Goal: Transaction & Acquisition: Book appointment/travel/reservation

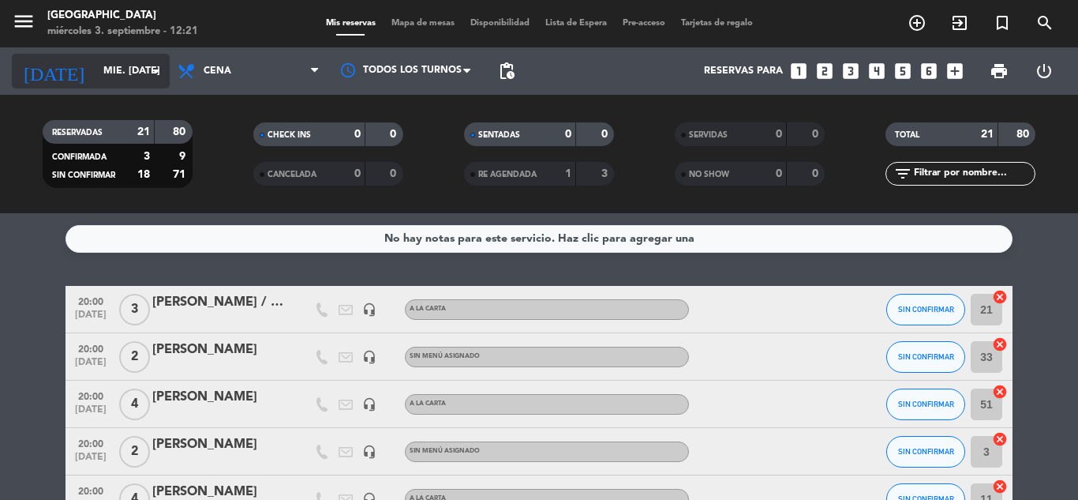
scroll to position [710, 0]
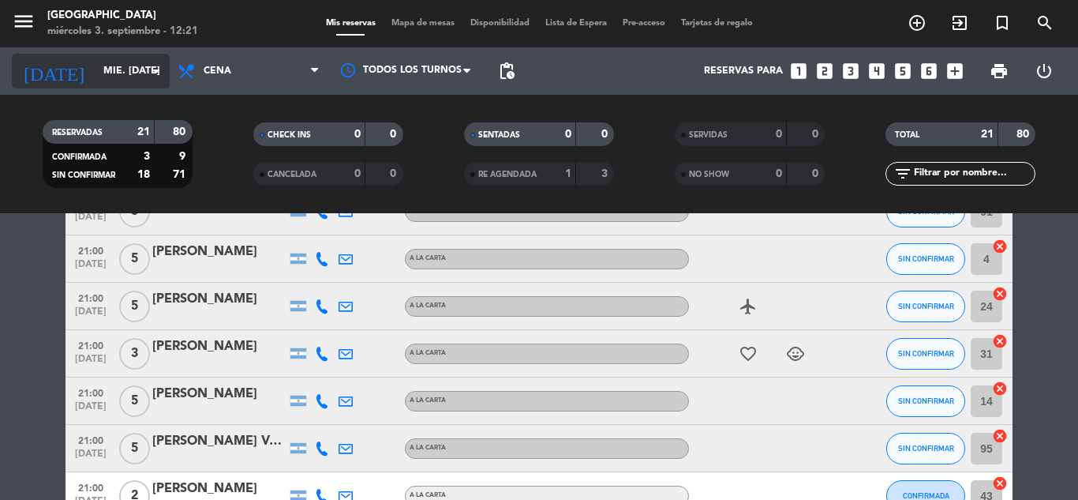
click at [162, 73] on icon "arrow_drop_down" at bounding box center [156, 71] width 19 height 19
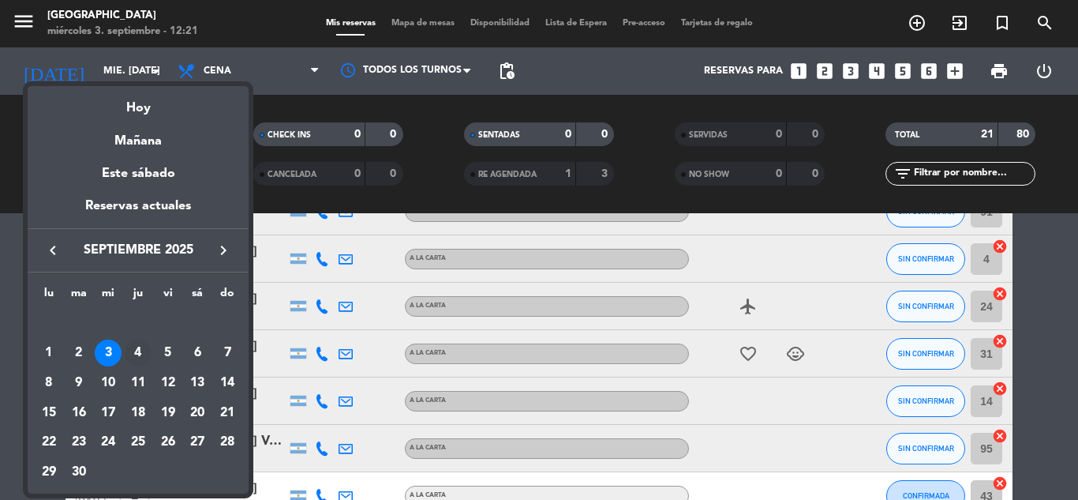
click at [134, 354] on div "4" at bounding box center [138, 352] width 27 height 27
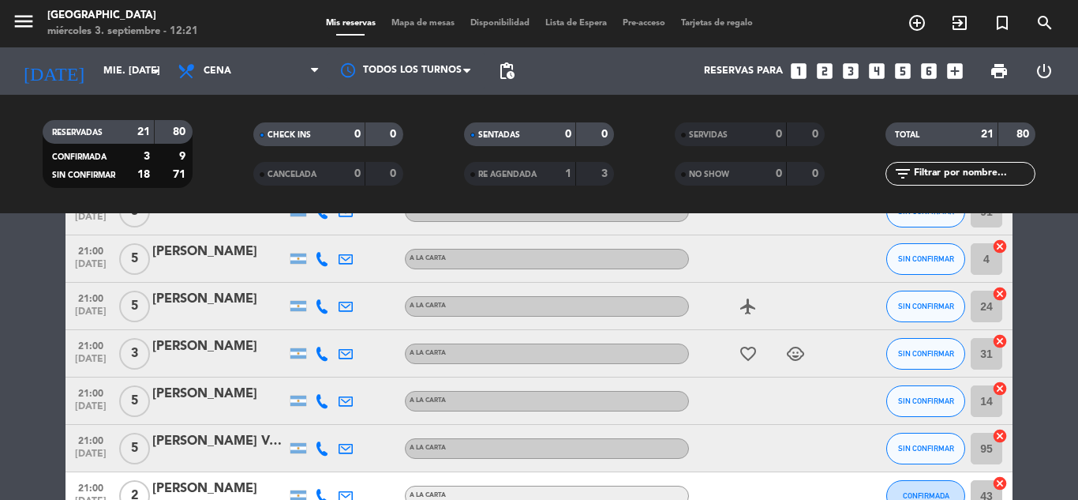
type input "[DEMOGRAPHIC_DATA] [DATE]"
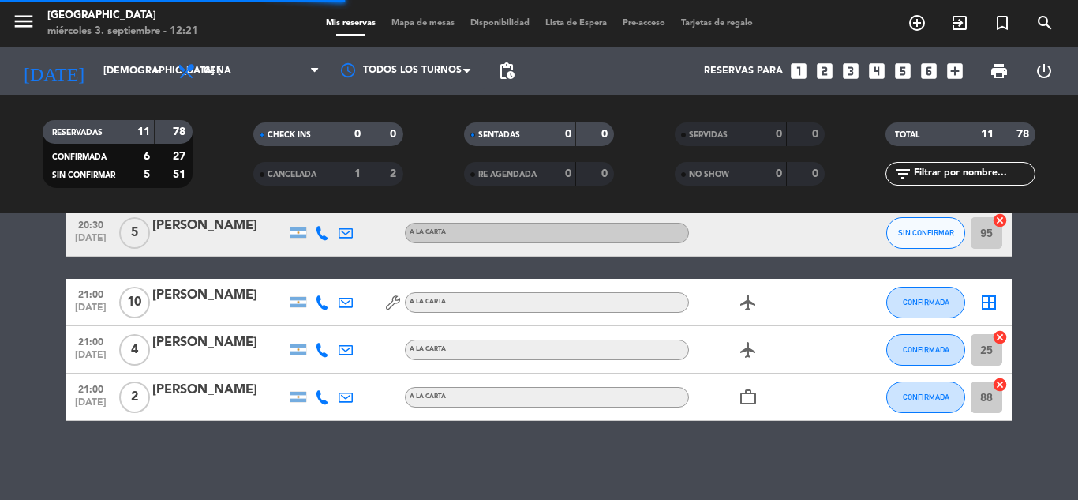
scroll to position [430, 0]
click at [825, 73] on icon "looks_two" at bounding box center [824, 71] width 21 height 21
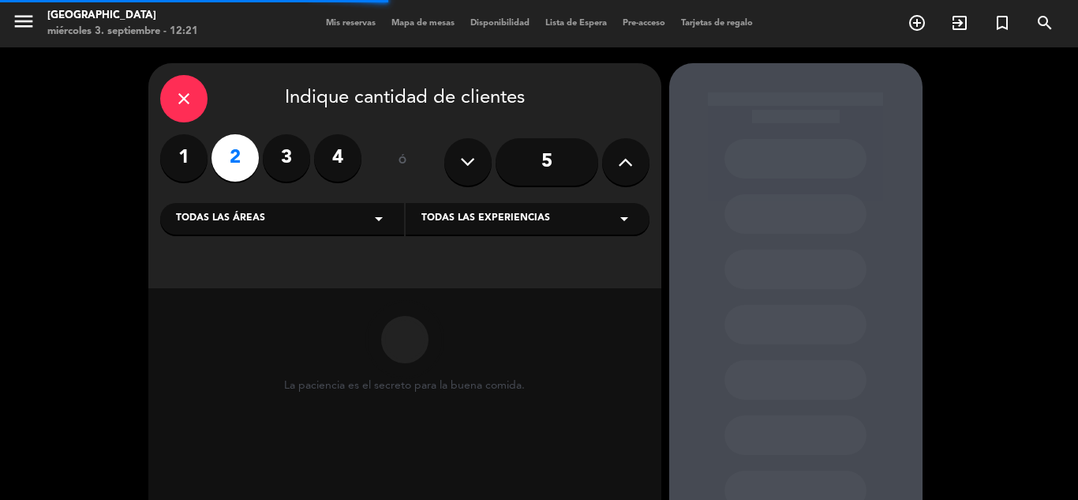
click at [459, 216] on span "Todas las experiencias" at bounding box center [485, 219] width 129 height 16
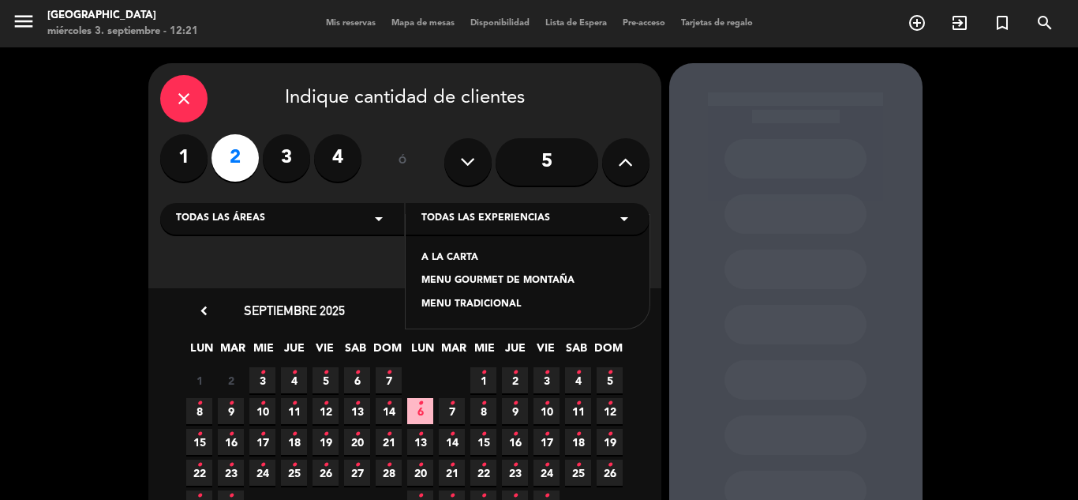
click at [455, 262] on div "A LA CARTA" at bounding box center [527, 258] width 212 height 16
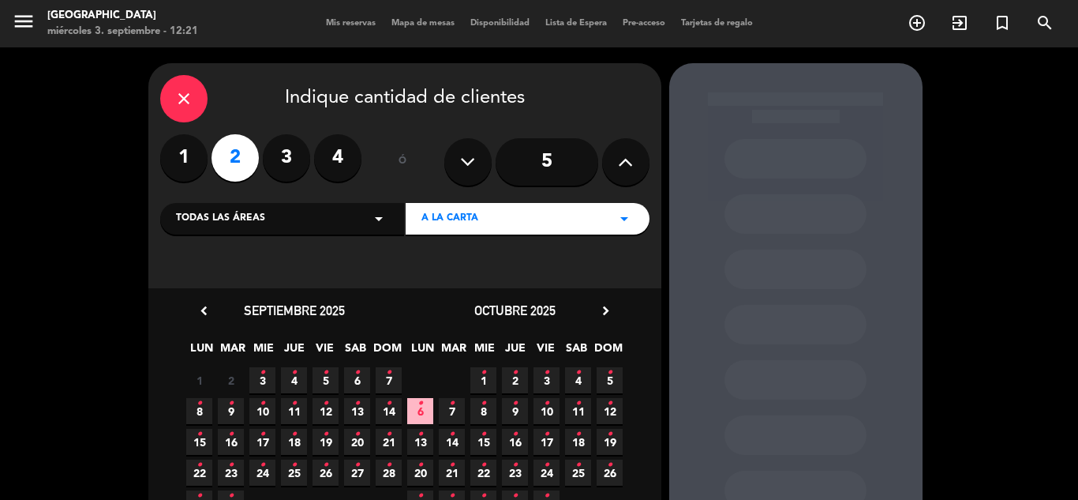
click at [296, 378] on icon "•" at bounding box center [294, 372] width 6 height 25
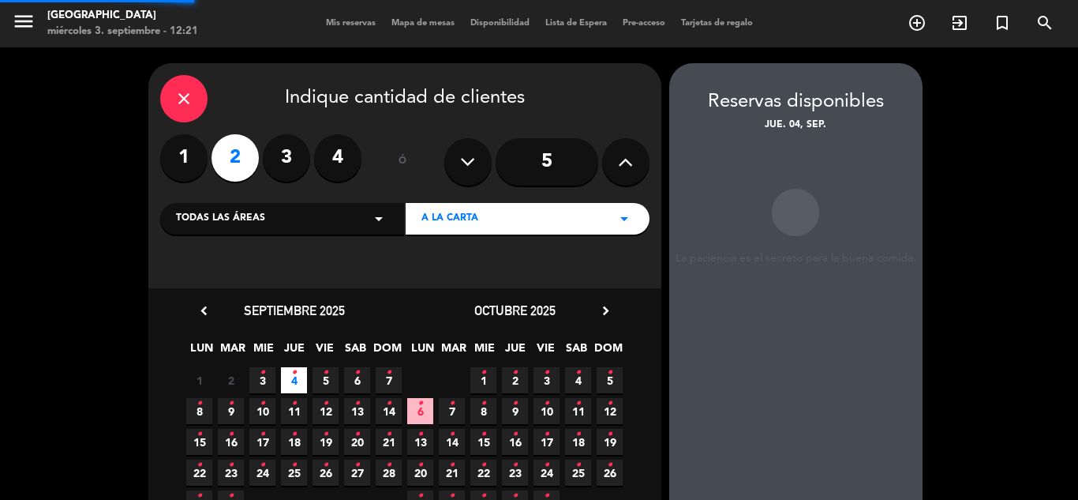
scroll to position [63, 0]
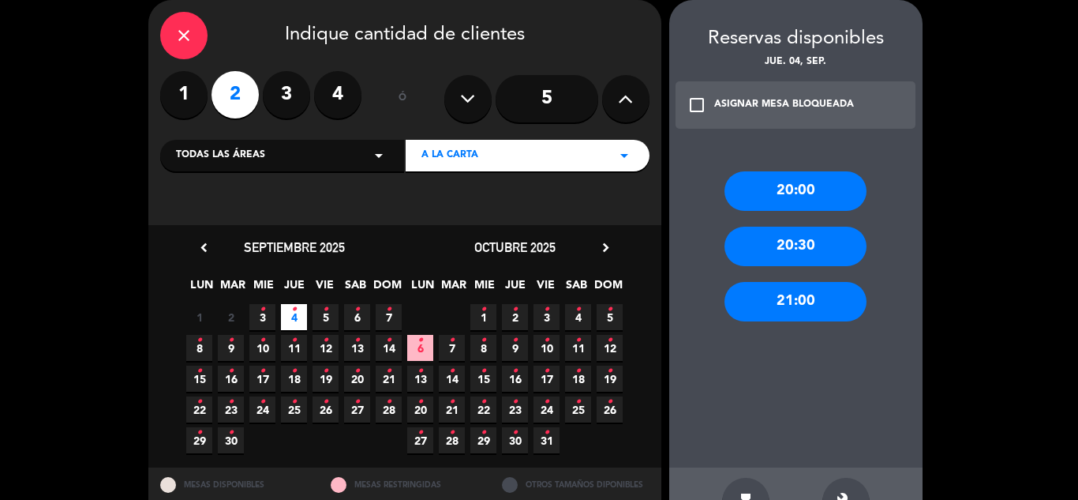
click at [754, 200] on div "20:00" at bounding box center [796, 190] width 142 height 39
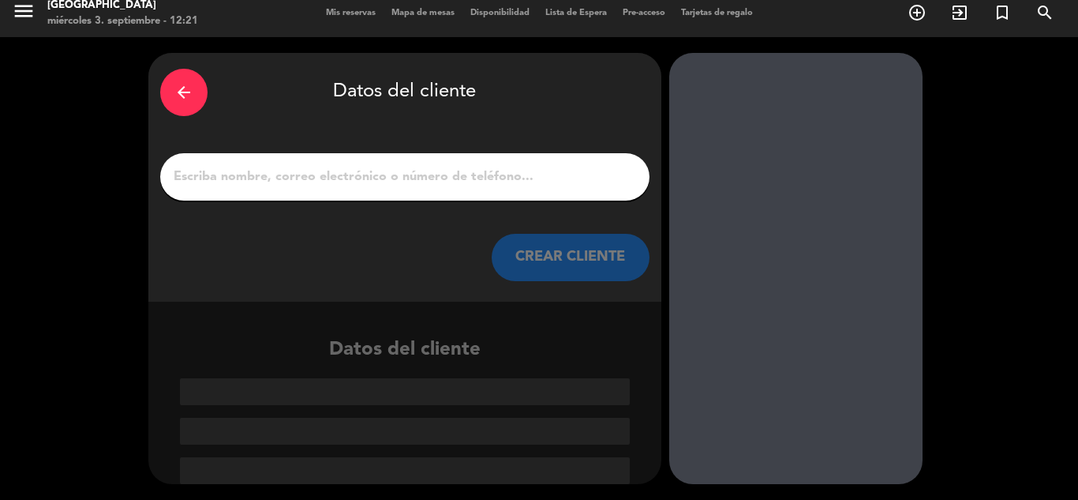
click at [268, 180] on input "1" at bounding box center [405, 177] width 466 height 22
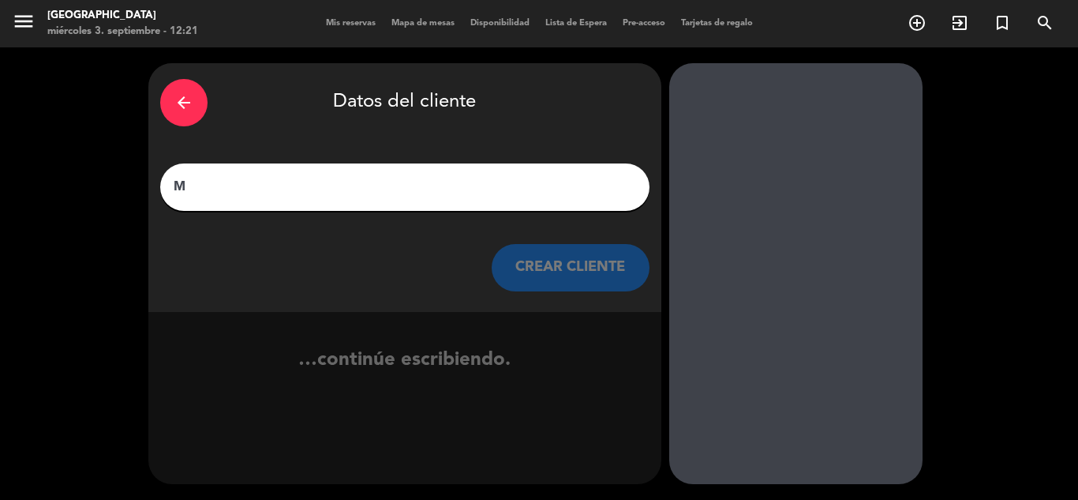
scroll to position [0, 0]
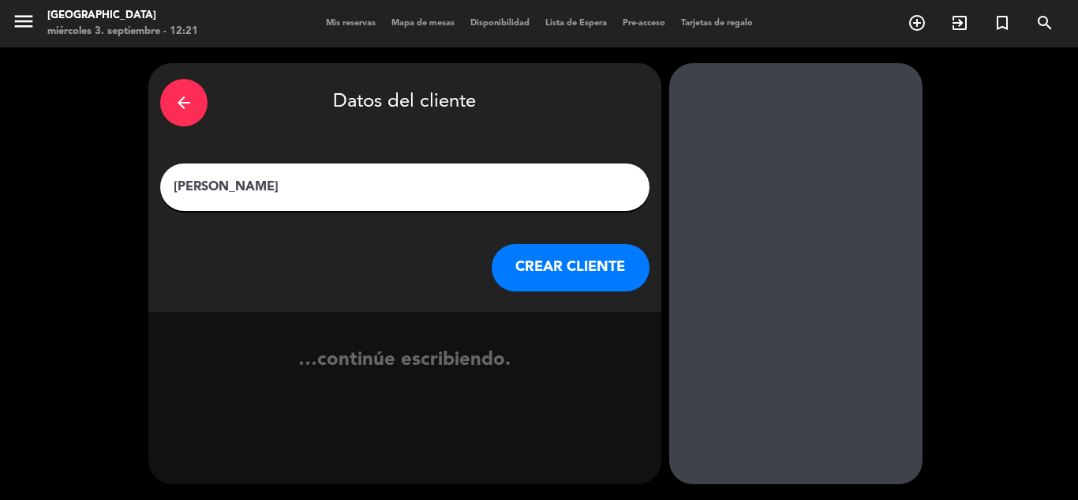
type input "[PERSON_NAME]"
click at [530, 268] on button "CREAR CLIENTE" at bounding box center [571, 267] width 158 height 47
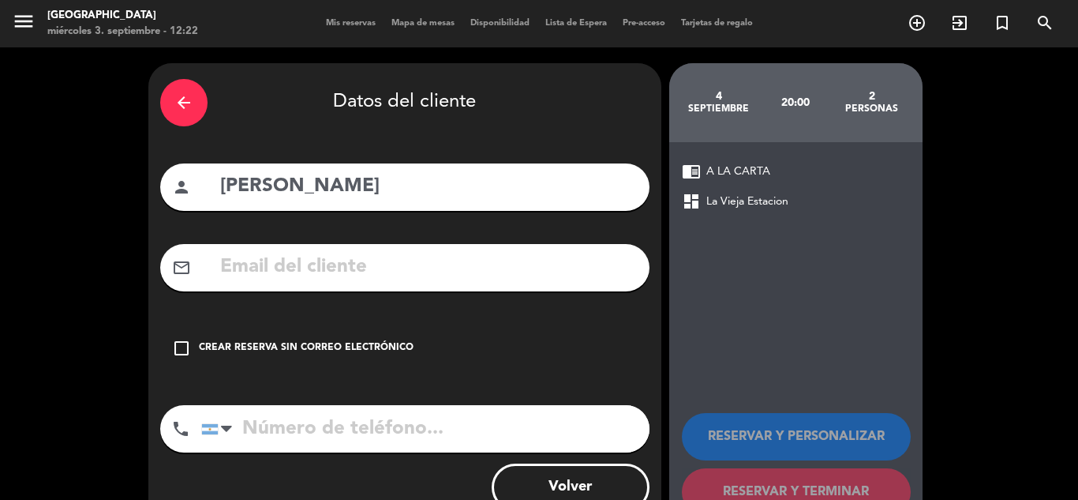
click at [359, 341] on div "Crear reserva sin correo electrónico" at bounding box center [306, 348] width 215 height 16
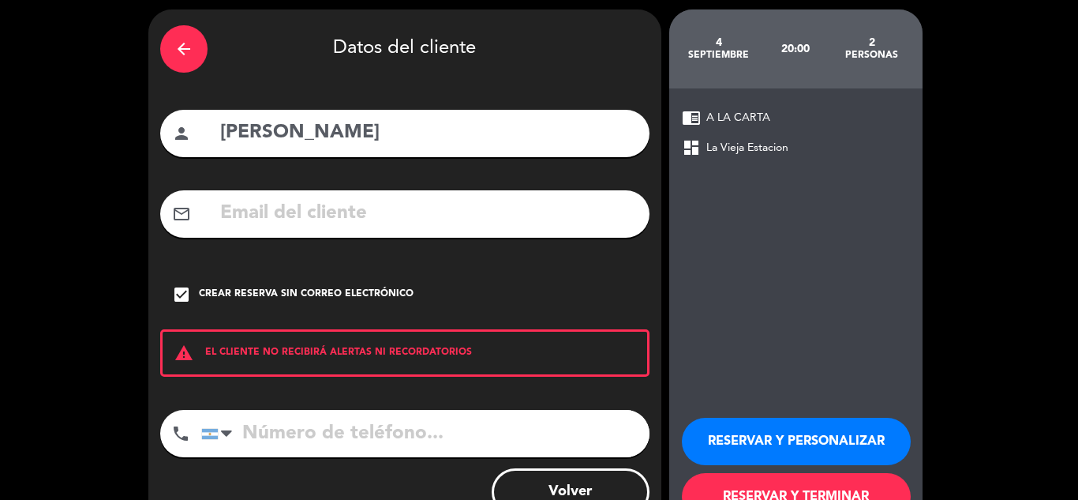
scroll to position [109, 0]
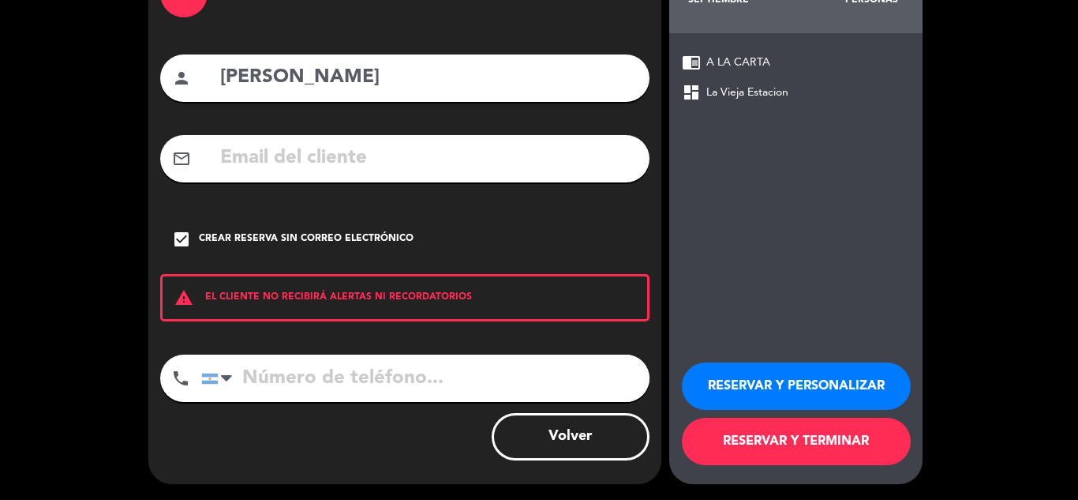
click at [852, 442] on button "RESERVAR Y TERMINAR" at bounding box center [796, 440] width 229 height 47
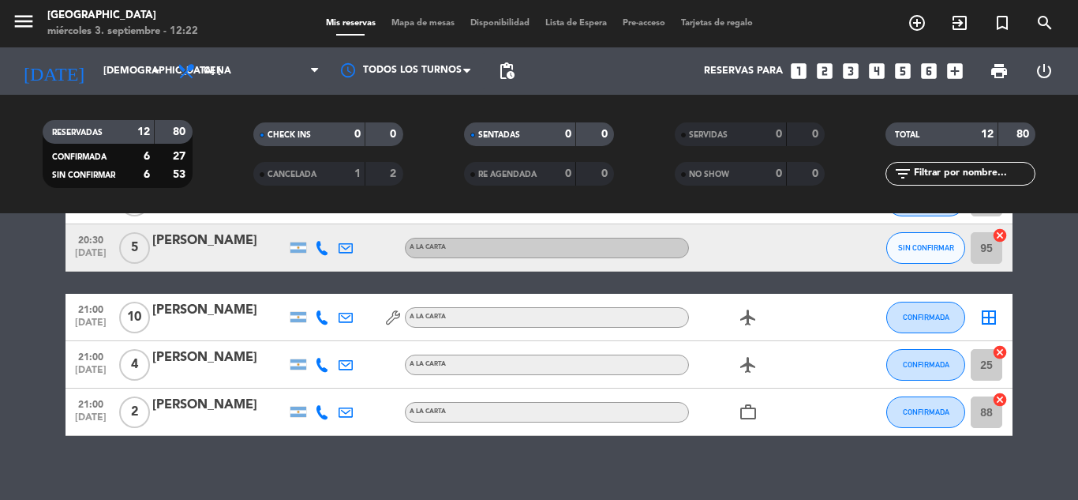
scroll to position [477, 0]
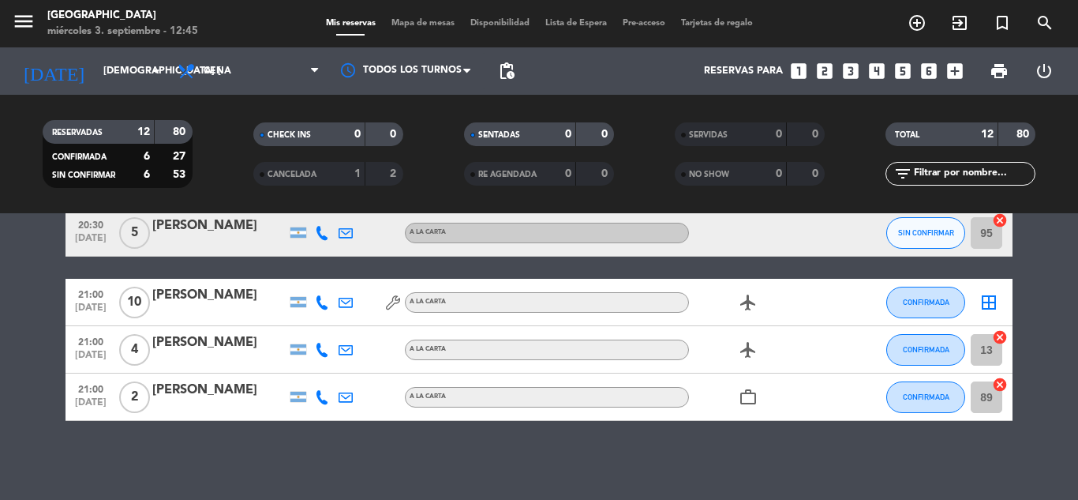
click at [929, 67] on icon "looks_6" at bounding box center [929, 71] width 21 height 21
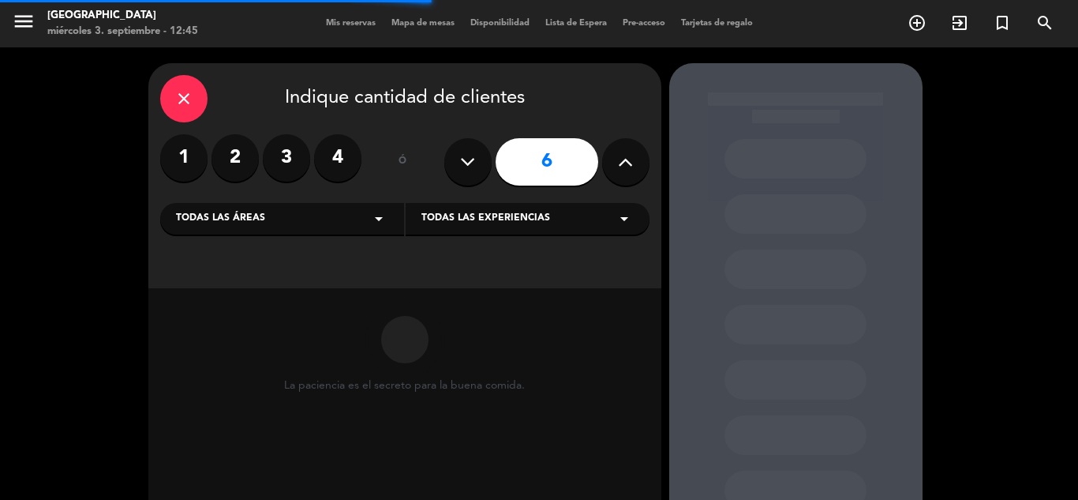
click at [623, 159] on icon at bounding box center [625, 162] width 15 height 24
type input "8"
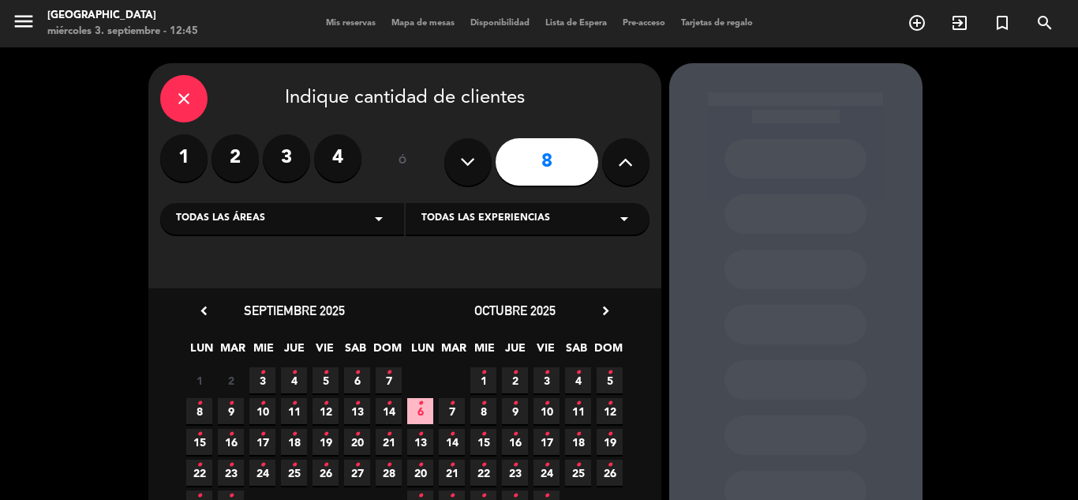
click at [509, 222] on span "Todas las experiencias" at bounding box center [485, 219] width 129 height 16
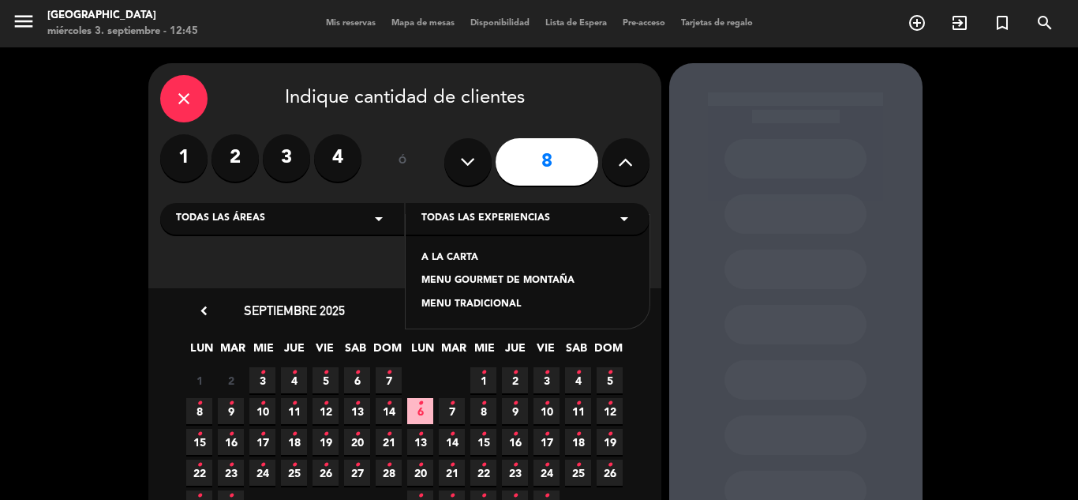
click at [455, 259] on div "A LA CARTA" at bounding box center [527, 258] width 212 height 16
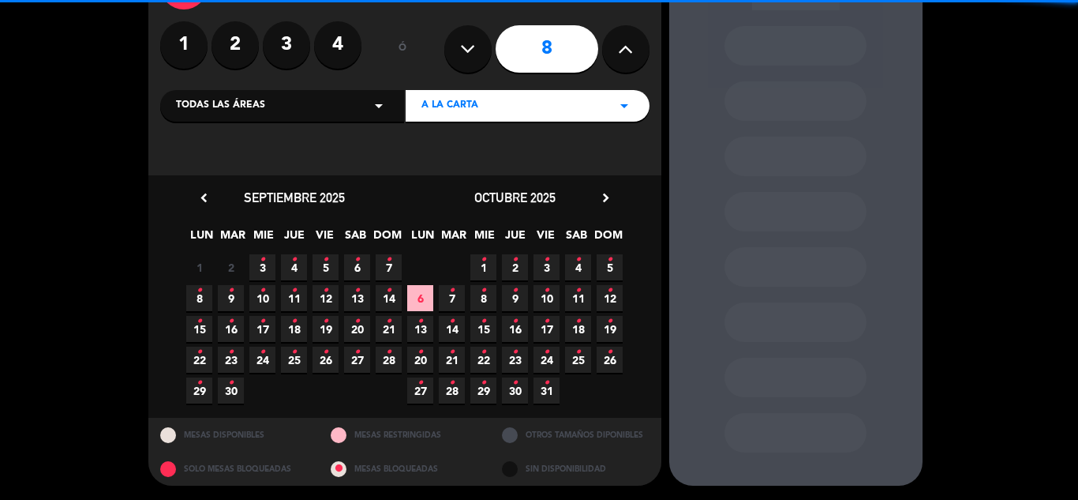
scroll to position [114, 0]
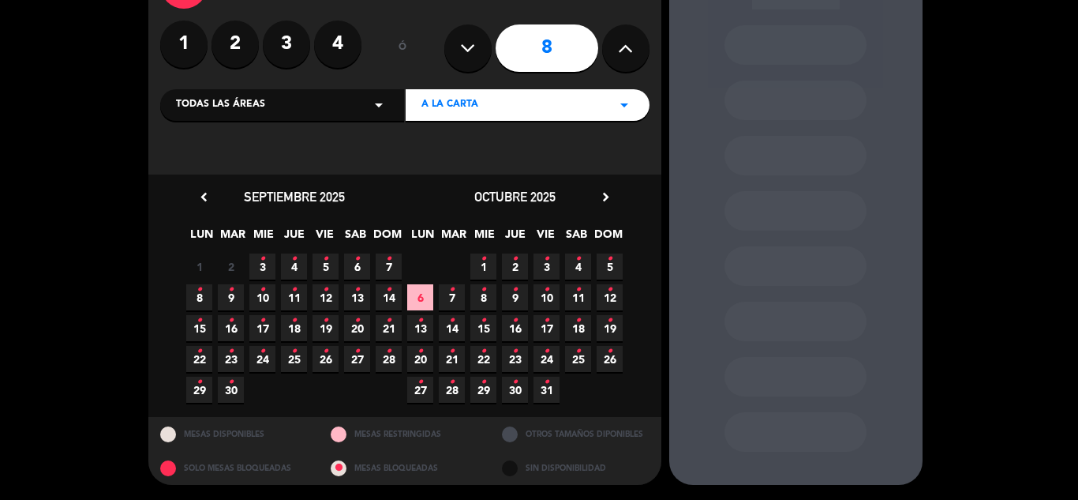
click at [265, 265] on span "3 •" at bounding box center [262, 266] width 26 height 26
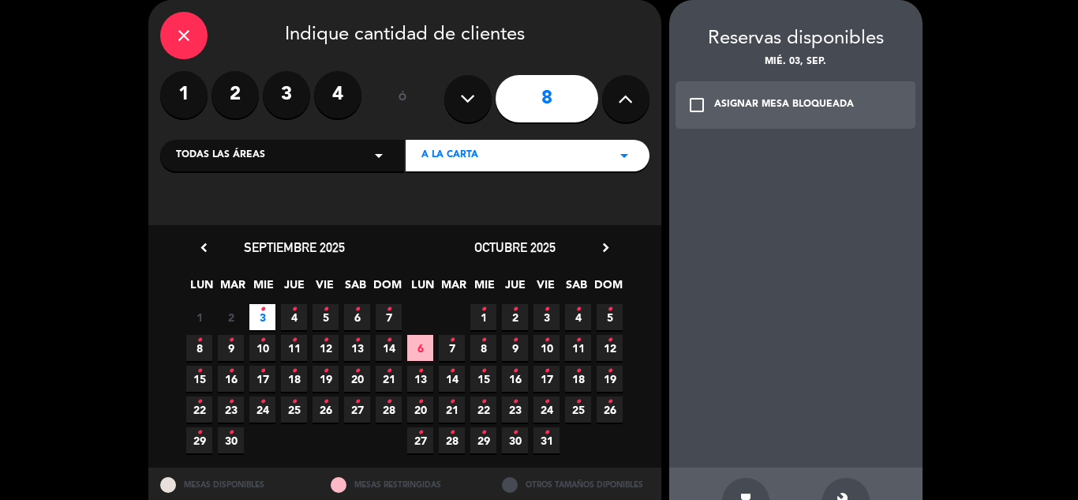
click at [795, 114] on div "check_box_outline_blank ASIGNAR MESA BLOQUEADA" at bounding box center [796, 104] width 241 height 47
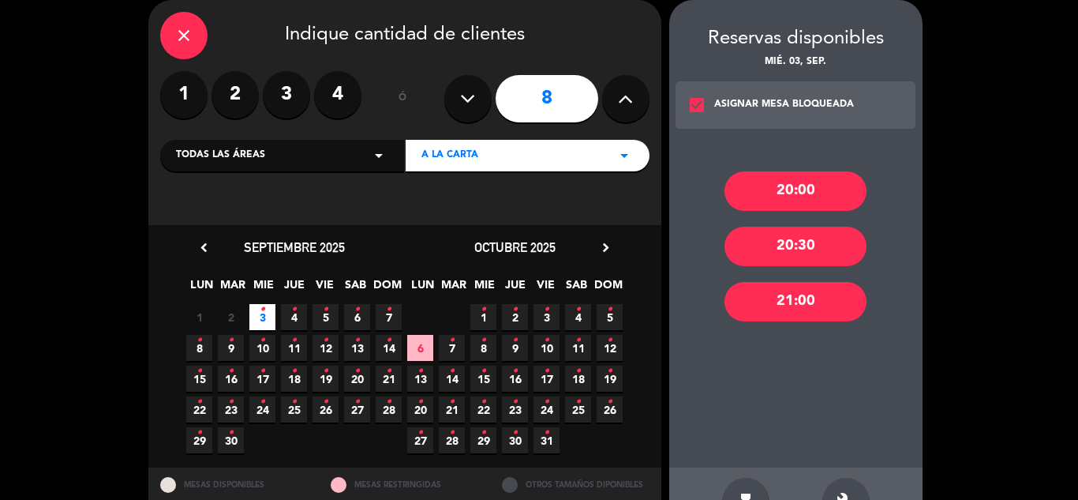
click at [789, 189] on div "20:00" at bounding box center [796, 190] width 142 height 39
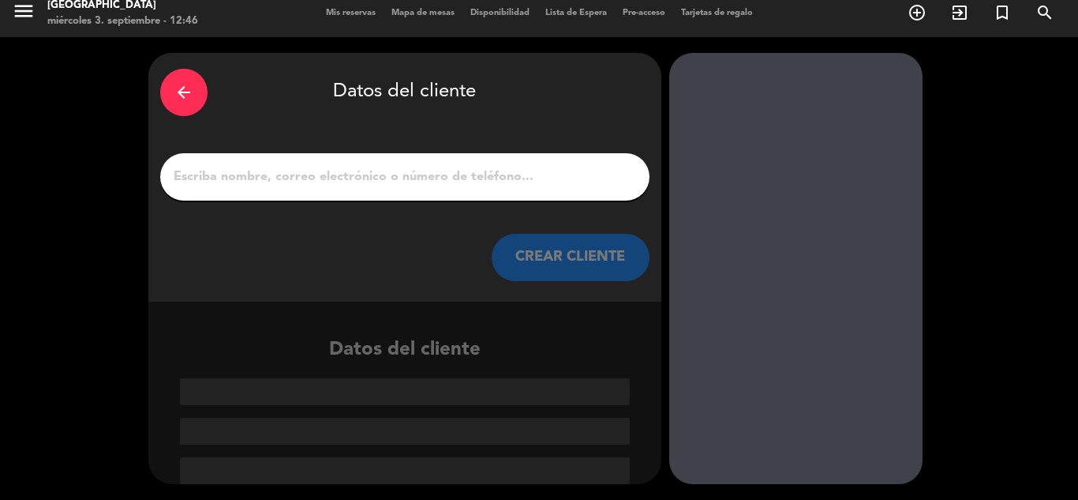
scroll to position [10, 0]
click at [234, 182] on input "1" at bounding box center [405, 177] width 466 height 22
paste input "[PERSON_NAME],"
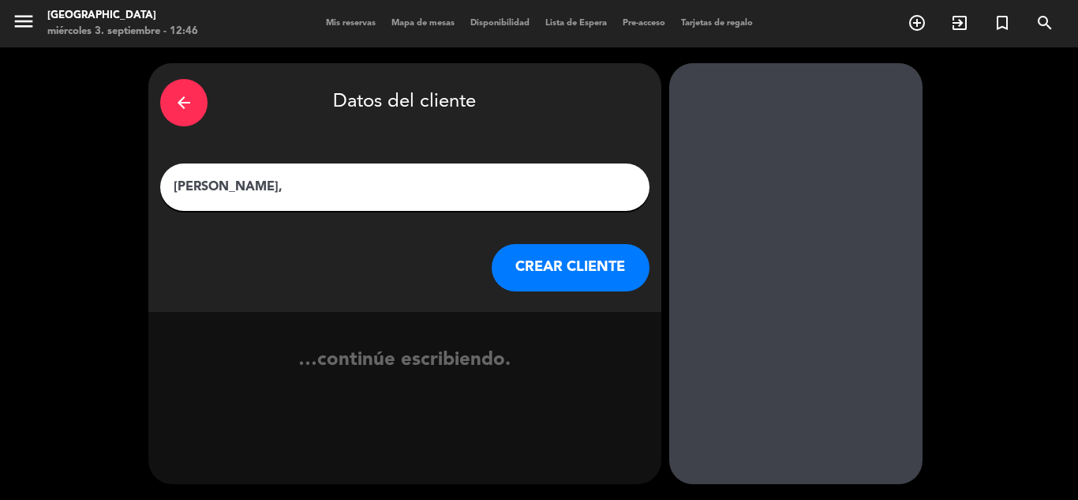
type input "[PERSON_NAME],"
click at [537, 272] on button "CREAR CLIENTE" at bounding box center [571, 267] width 158 height 47
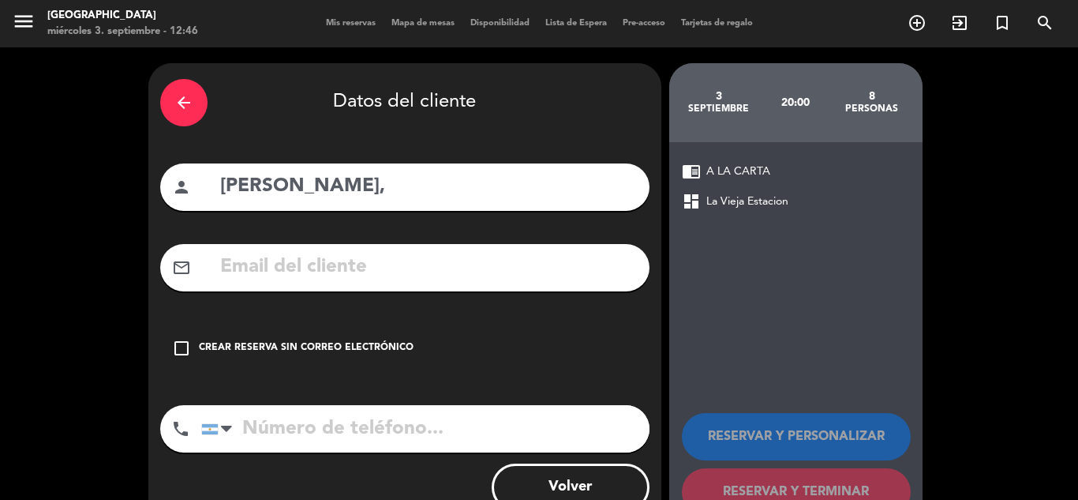
click at [353, 341] on div "Crear reserva sin correo electrónico" at bounding box center [306, 348] width 215 height 16
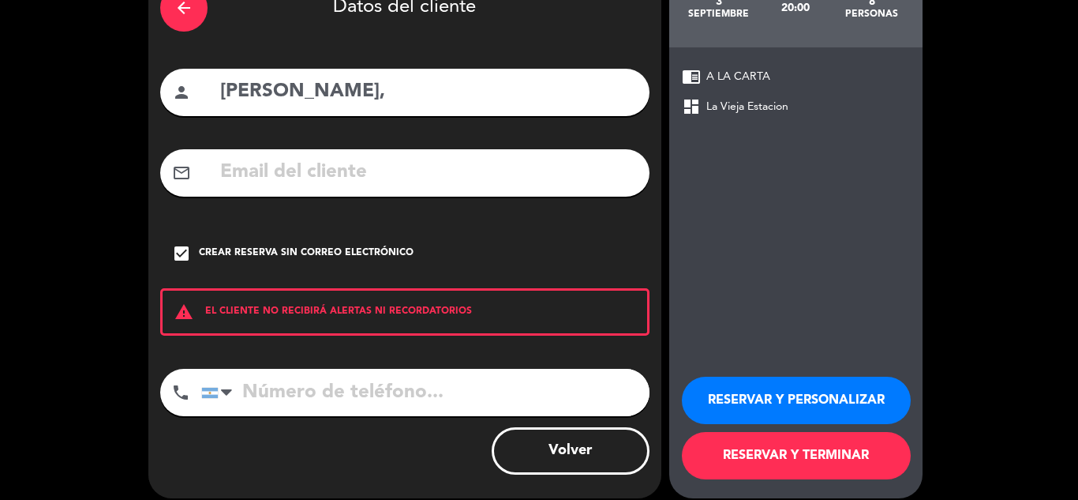
scroll to position [109, 0]
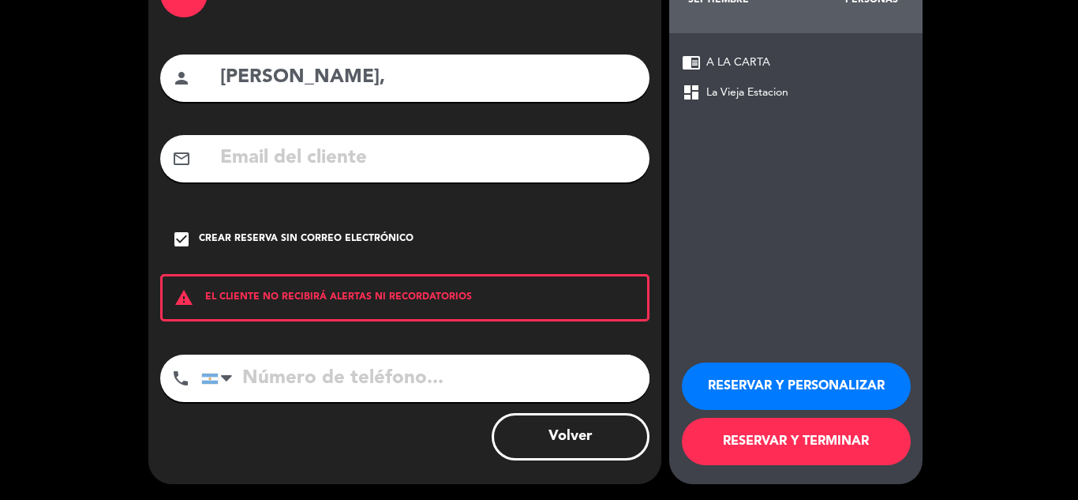
click at [773, 441] on button "RESERVAR Y TERMINAR" at bounding box center [796, 440] width 229 height 47
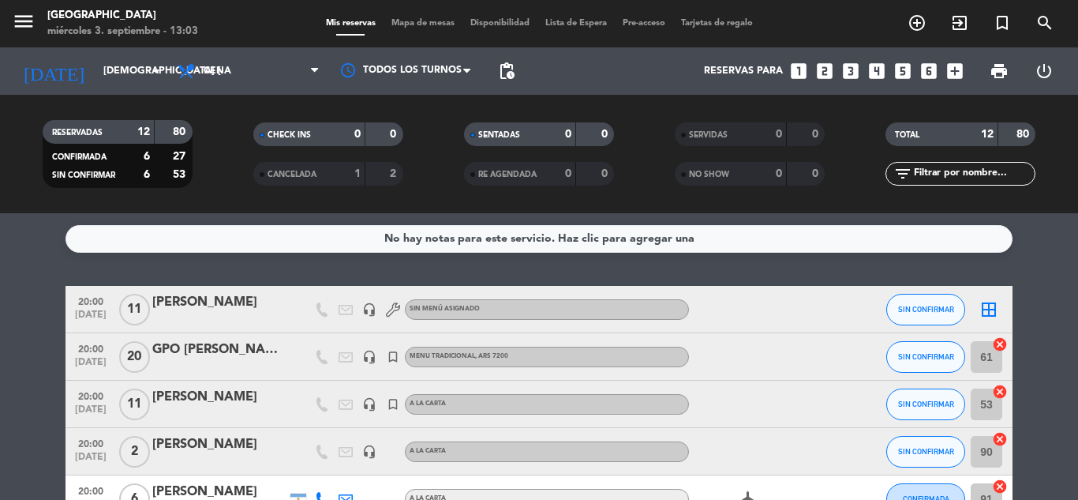
drag, startPoint x: 211, startPoint y: 12, endPoint x: 221, endPoint y: 163, distance: 151.9
click at [221, 163] on filter-checkbox "RESERVADAS 12 80 CONFIRMADA 6 27 SIN CONFIRMAR 6 53" at bounding box center [117, 154] width 211 height 68
click at [847, 67] on icon "looks_3" at bounding box center [851, 71] width 21 height 21
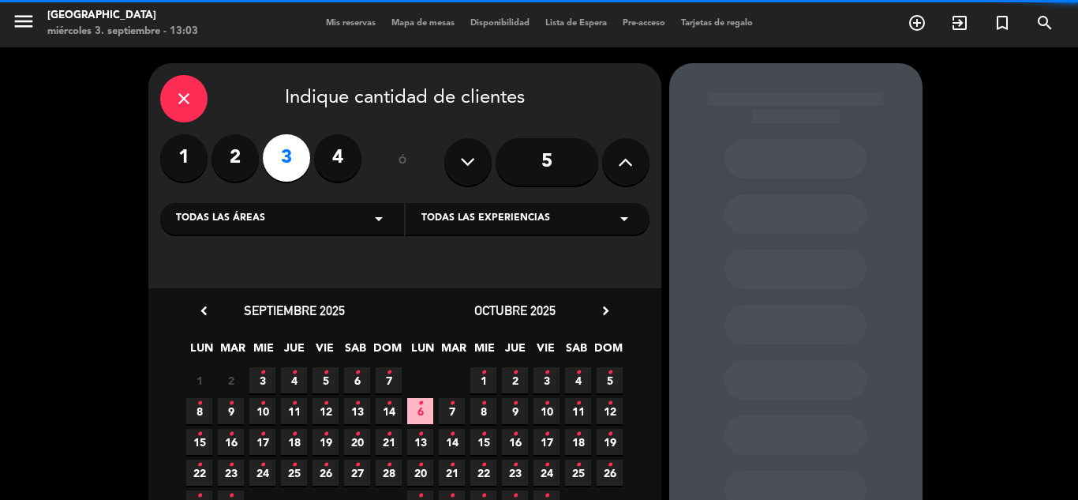
click at [478, 225] on span "Todas las experiencias" at bounding box center [485, 219] width 129 height 16
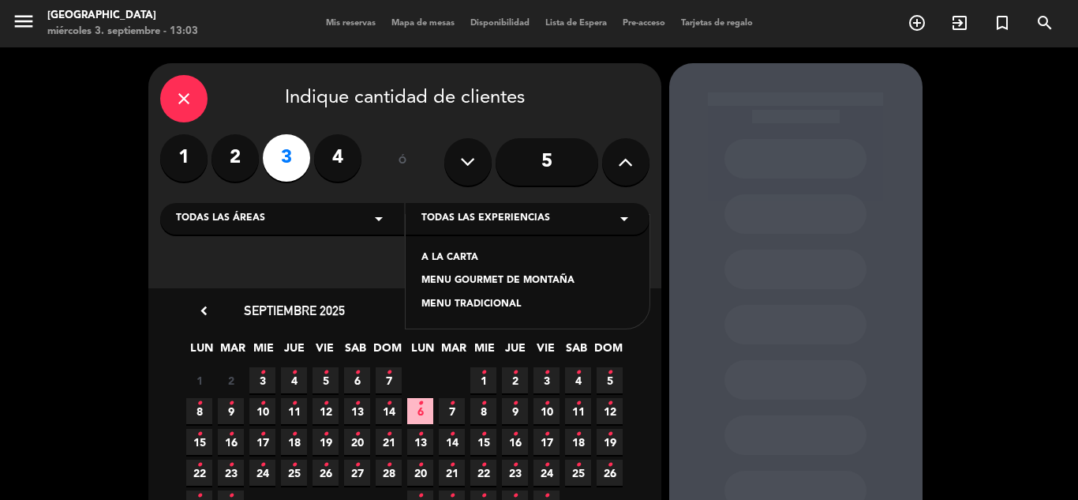
click at [446, 261] on div "A LA CARTA" at bounding box center [527, 258] width 212 height 16
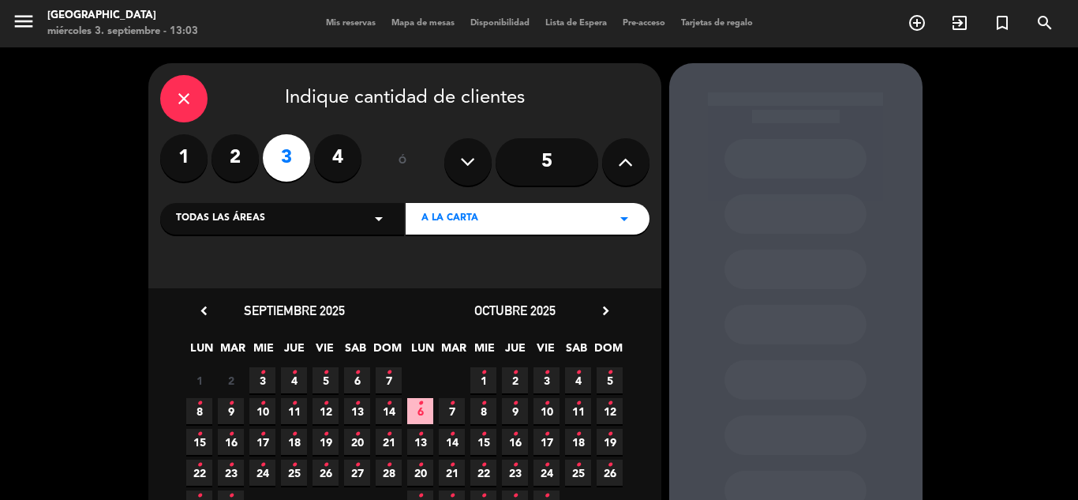
click at [298, 373] on span "4 •" at bounding box center [294, 380] width 26 height 26
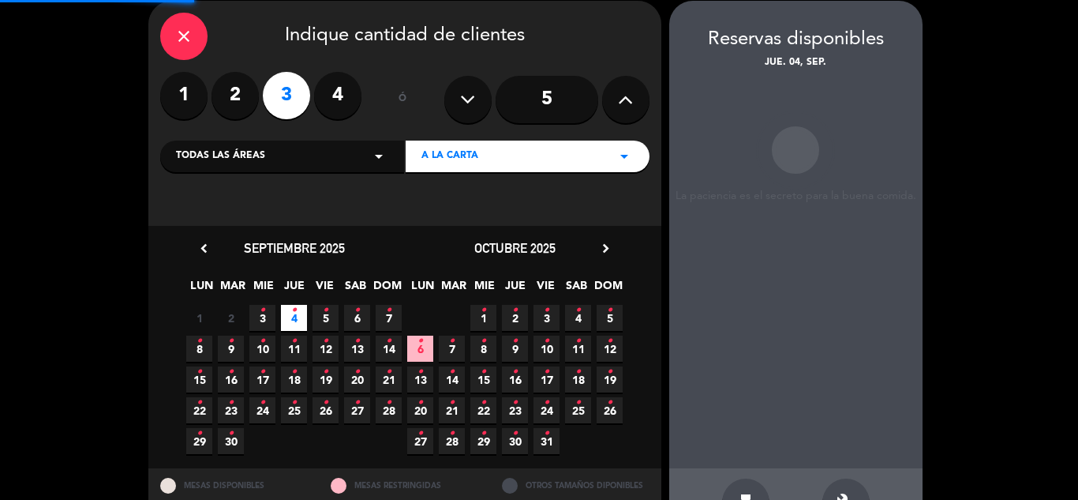
scroll to position [63, 0]
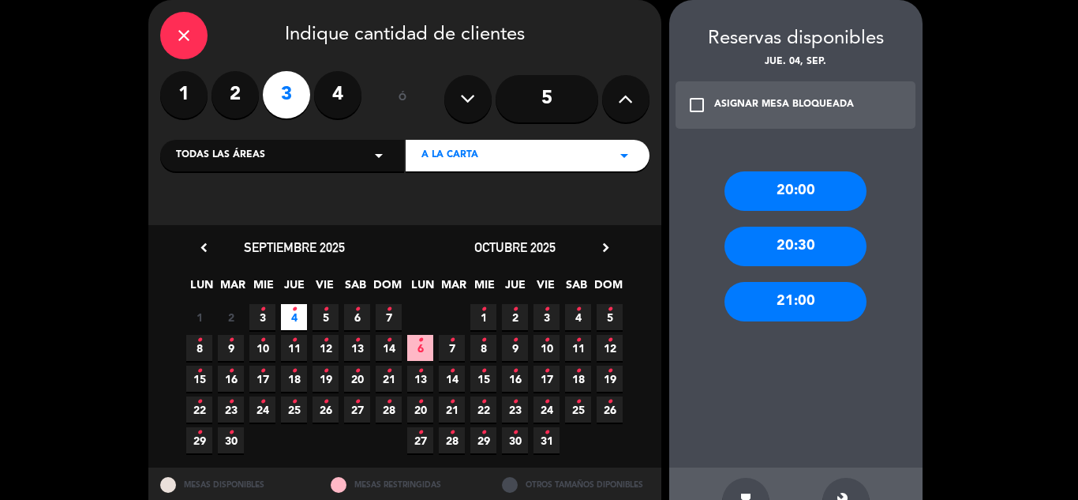
click at [758, 194] on div "20:00" at bounding box center [796, 190] width 142 height 39
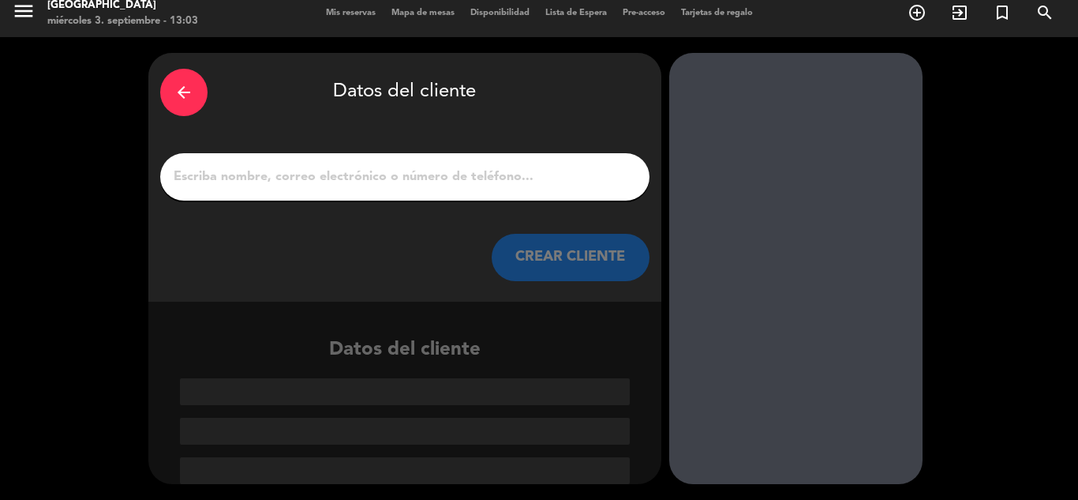
click at [354, 185] on input "1" at bounding box center [405, 177] width 466 height 22
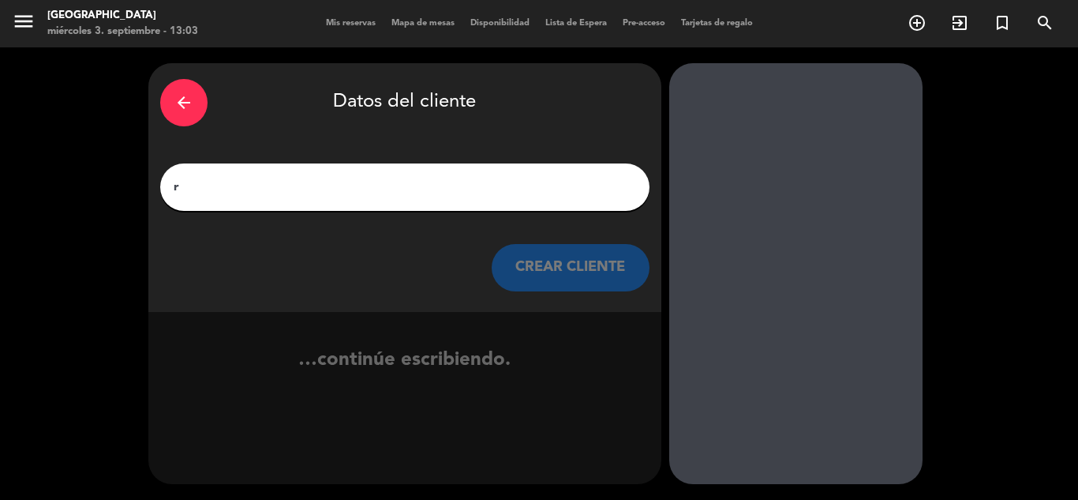
scroll to position [0, 0]
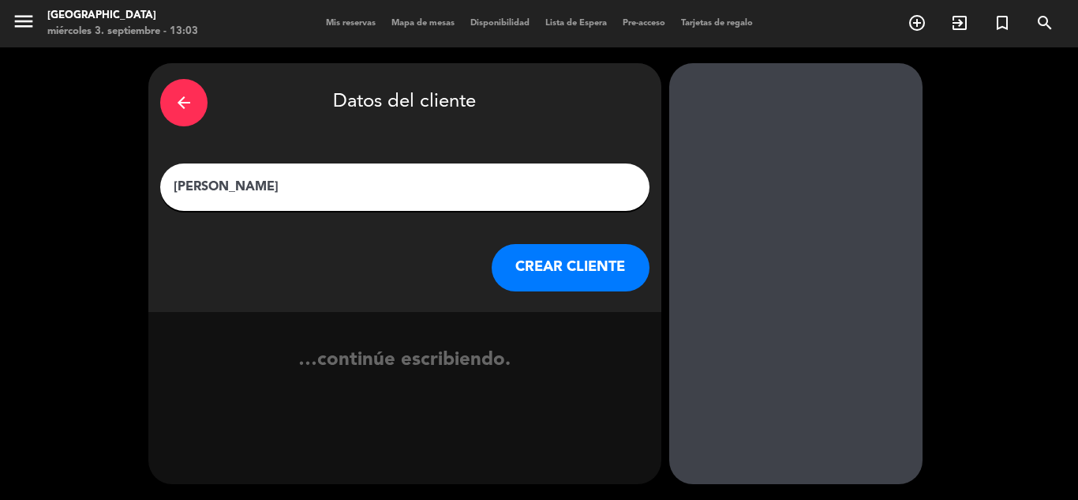
type input "[PERSON_NAME]"
click at [560, 260] on button "CREAR CLIENTE" at bounding box center [571, 267] width 158 height 47
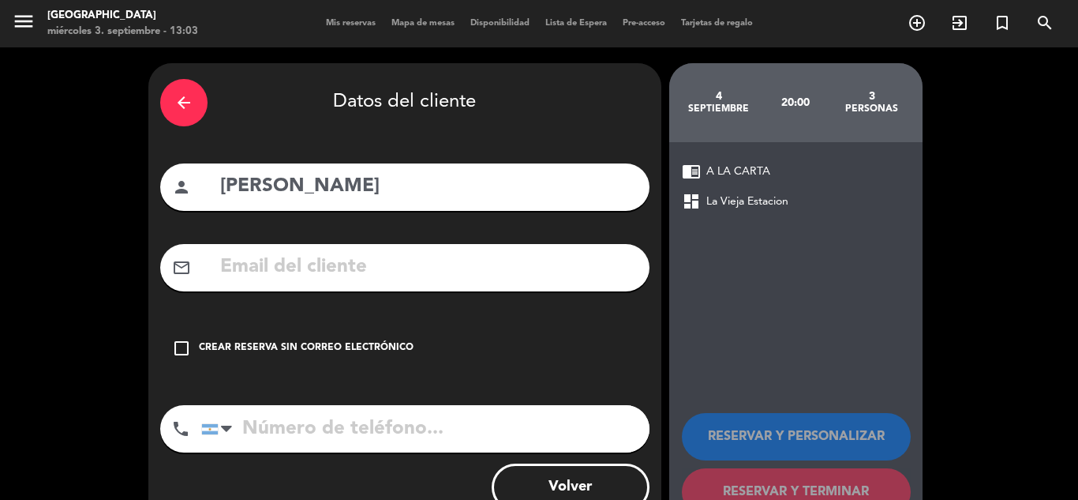
click at [341, 348] on div "Crear reserva sin correo electrónico" at bounding box center [306, 348] width 215 height 16
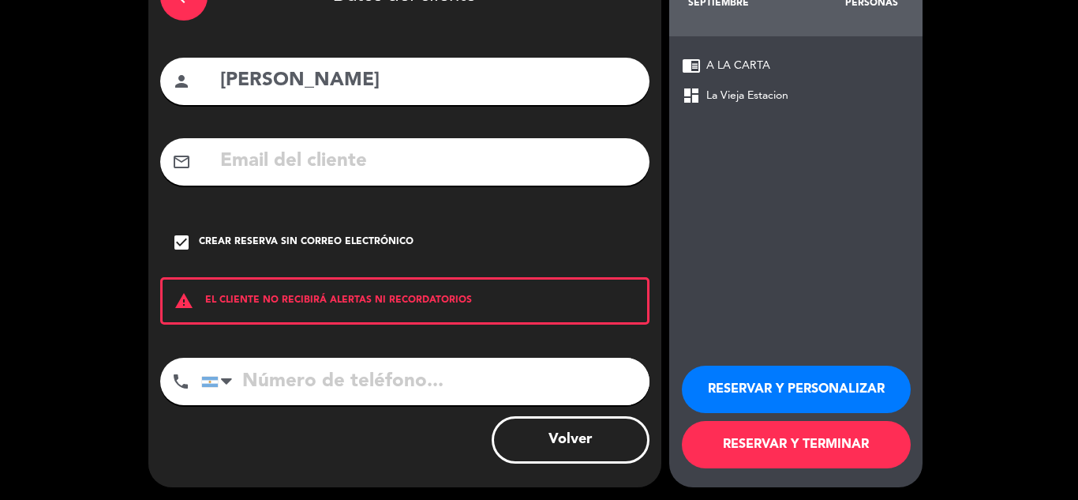
scroll to position [109, 0]
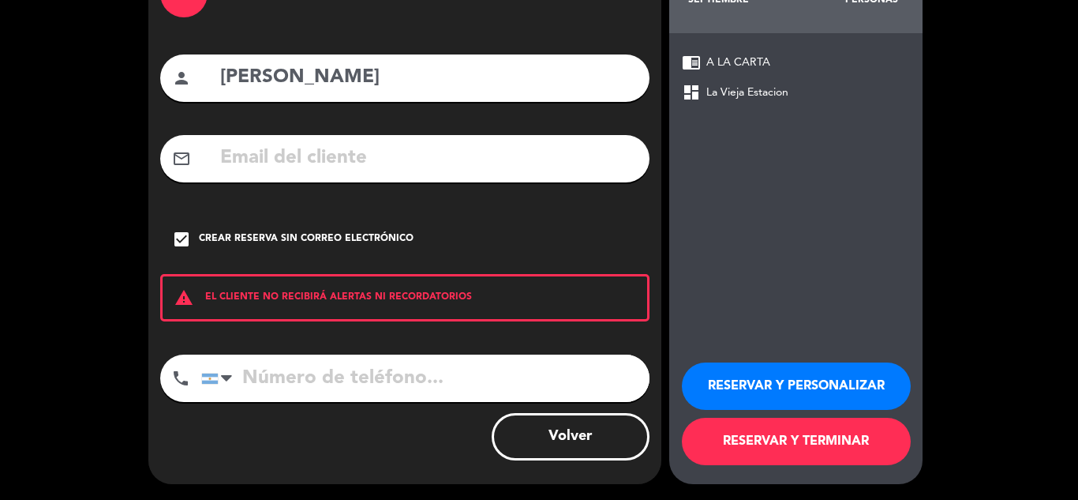
click at [813, 444] on button "RESERVAR Y TERMINAR" at bounding box center [796, 440] width 229 height 47
